Goal: Find specific page/section: Find specific page/section

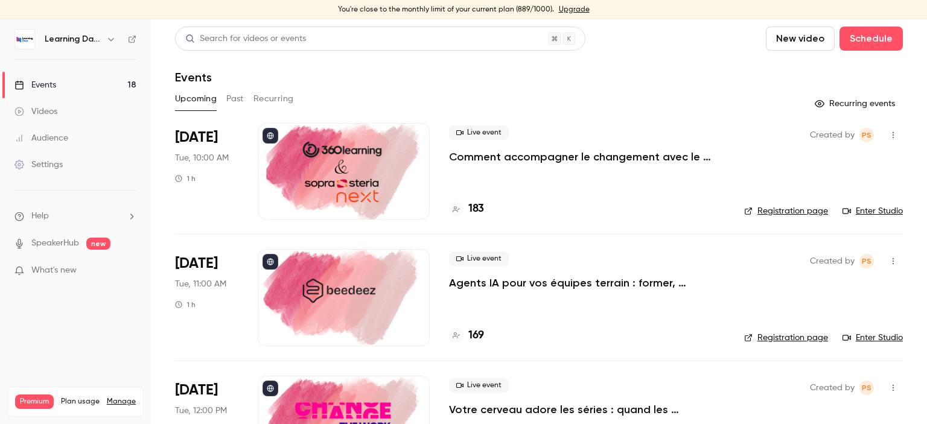
click at [707, 72] on div "Events" at bounding box center [539, 77] width 728 height 14
click at [69, 138] on link "Audience" at bounding box center [75, 138] width 151 height 27
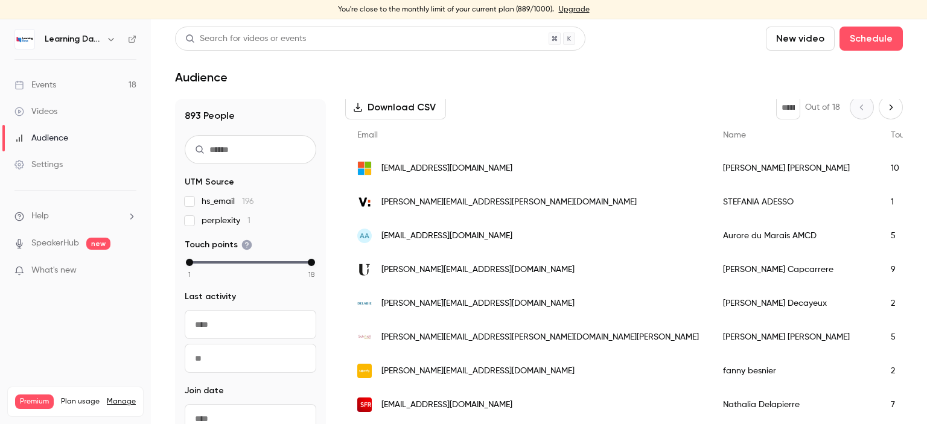
scroll to position [180, 0]
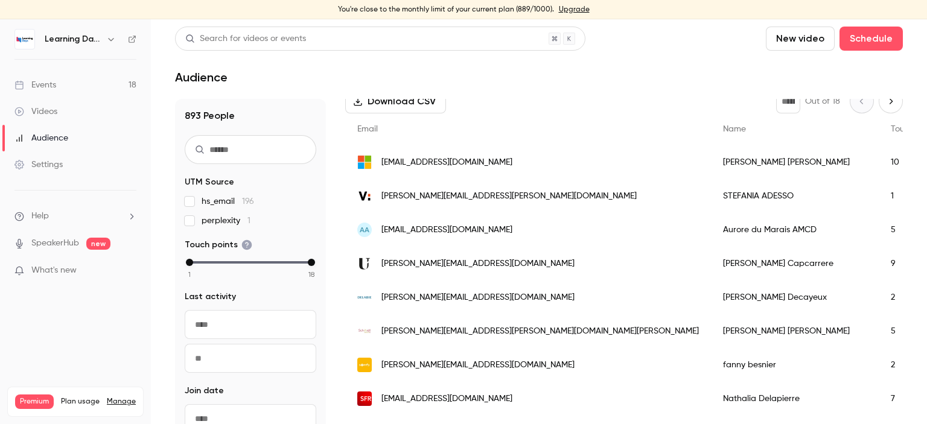
click at [711, 199] on div "STEFANIA ADESSO" at bounding box center [795, 196] width 168 height 34
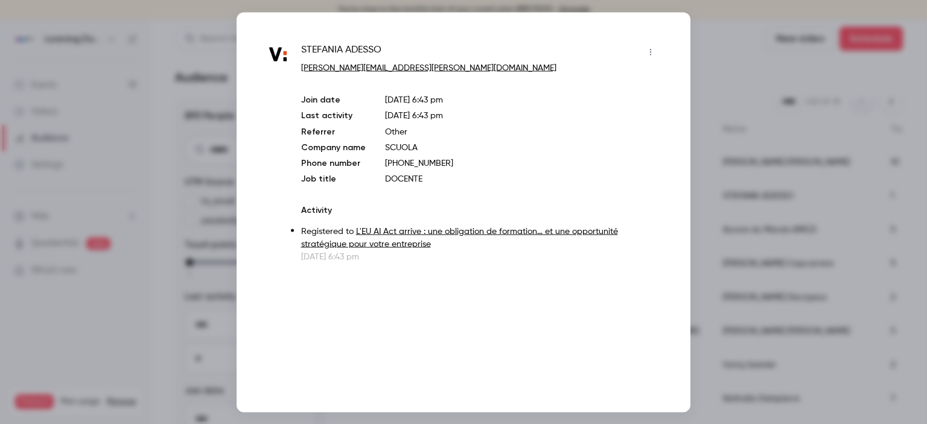
click at [716, 85] on div at bounding box center [463, 212] width 927 height 424
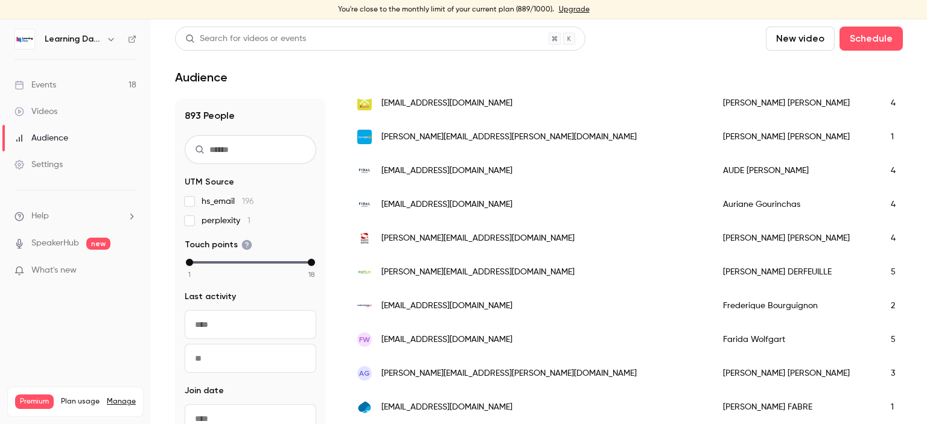
scroll to position [0, 0]
drag, startPoint x: 189, startPoint y: 263, endPoint x: 302, endPoint y: 267, distance: 112.9
click at [302, 267] on div "1 2 3 4 5 6 7 8 9 10 11 12 13 14 15 16 17 18" at bounding box center [251, 268] width 132 height 21
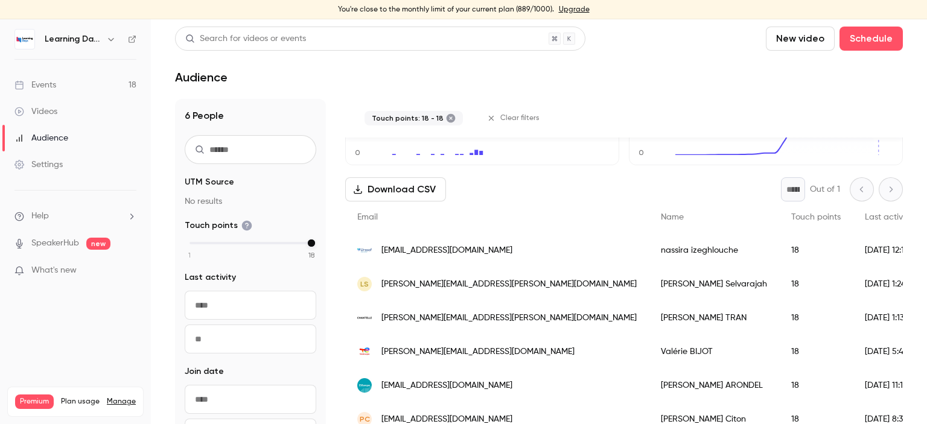
scroll to position [140, 0]
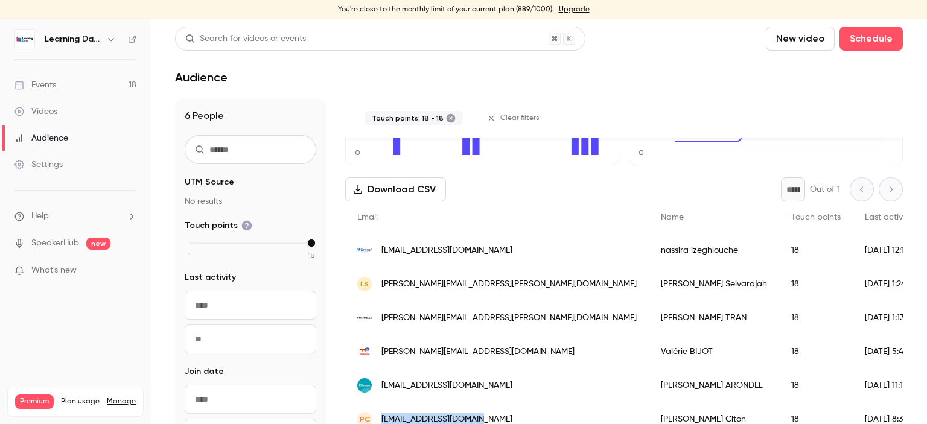
drag, startPoint x: 483, startPoint y: 415, endPoint x: 382, endPoint y: 413, distance: 101.4
click at [382, 413] on div "PC pierre.citon@gmail.com" at bounding box center [496, 419] width 303 height 34
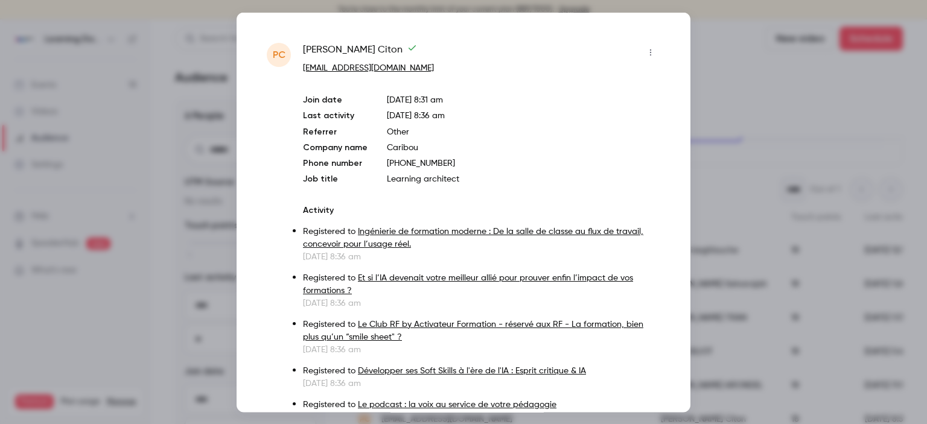
drag, startPoint x: 382, startPoint y: 413, endPoint x: 350, endPoint y: 116, distance: 298.0
click at [350, 116] on p "Last activity" at bounding box center [335, 115] width 65 height 13
drag, startPoint x: 401, startPoint y: 68, endPoint x: 304, endPoint y: 69, distance: 96.6
click at [304, 69] on p "pierre.citon@gmail.com" at bounding box center [481, 68] width 357 height 13
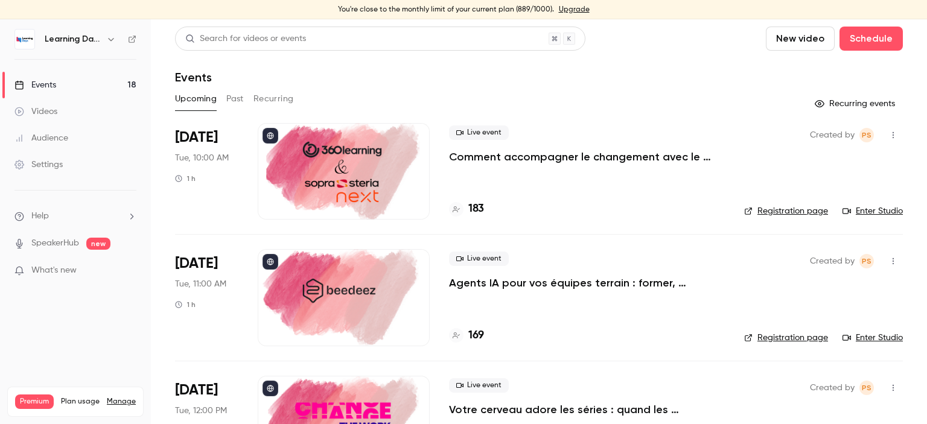
click at [51, 141] on div "Audience" at bounding box center [41, 138] width 54 height 12
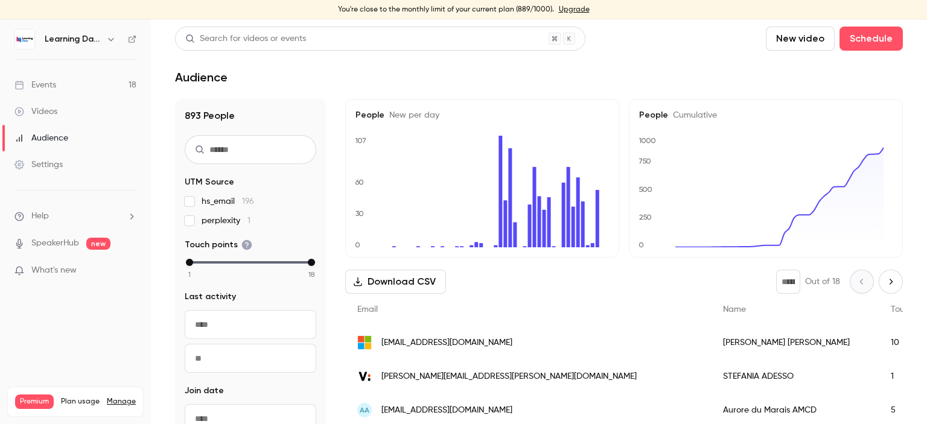
click at [51, 86] on div "Events" at bounding box center [35, 85] width 42 height 12
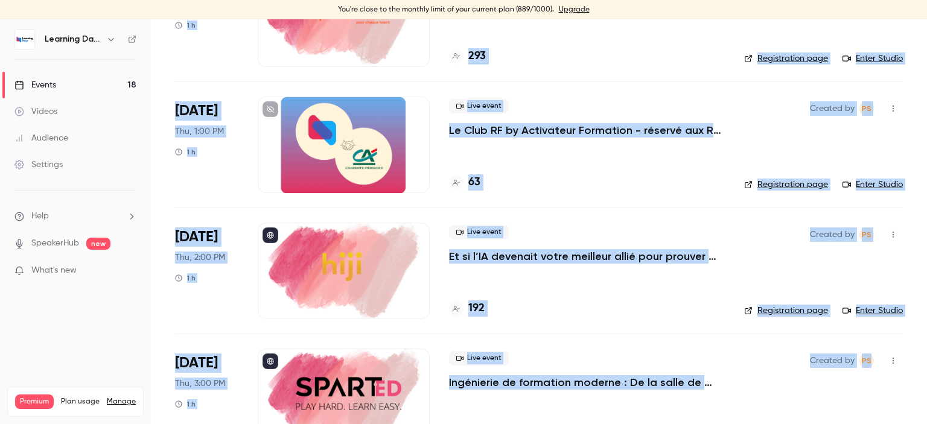
scroll to position [1962, 0]
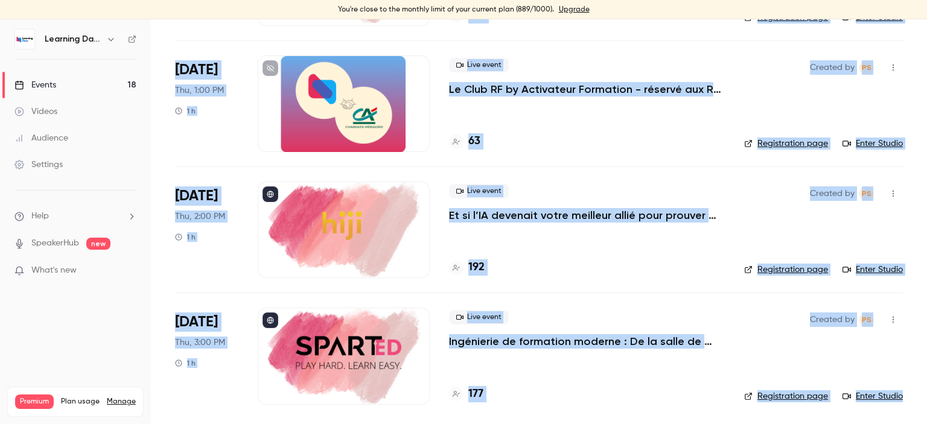
drag, startPoint x: 926, startPoint y: 84, endPoint x: 926, endPoint y: 416, distance: 331.8
click at [926, 416] on main "Search for videos or events New video Schedule Events Upcoming Past Recurring R…" at bounding box center [539, 221] width 776 height 405
